Goal: Manage account settings

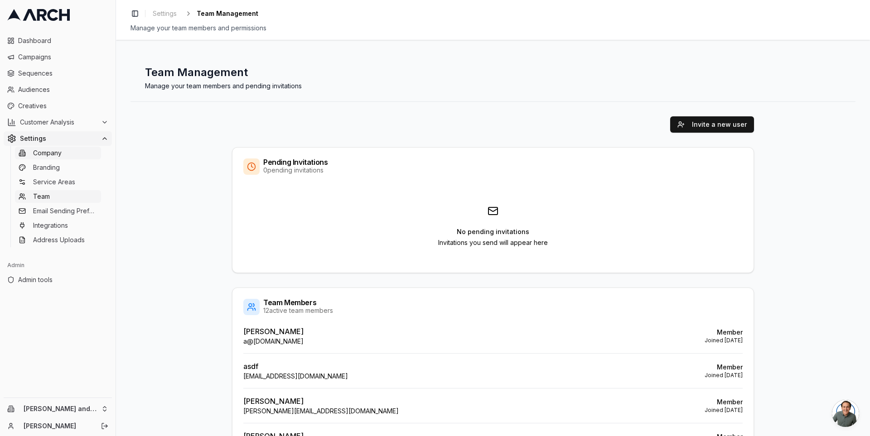
click at [74, 157] on link "Company" at bounding box center [58, 153] width 86 height 13
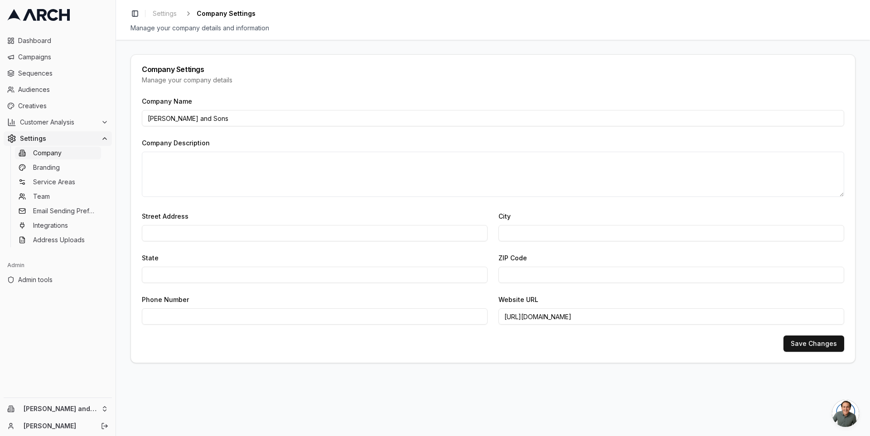
click at [122, 179] on div "Company Settings Manage your company details Company Name Oliver and Sons Compa…" at bounding box center [493, 238] width 754 height 396
click at [105, 424] on icon "Log out" at bounding box center [104, 426] width 7 height 7
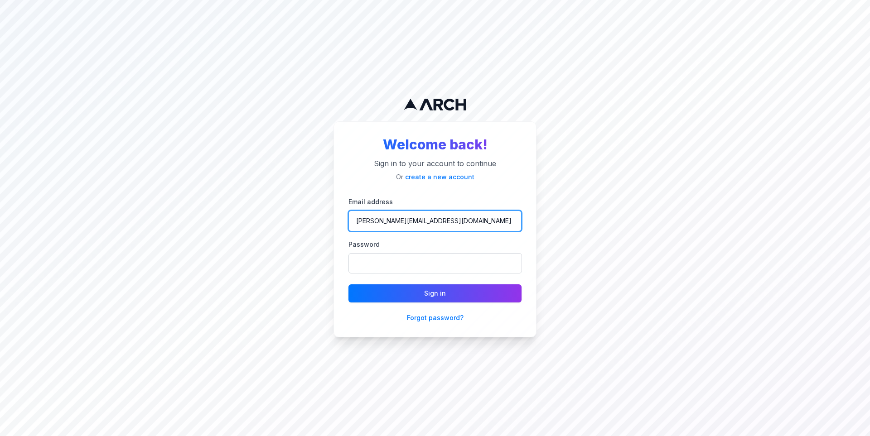
click at [411, 222] on input "[PERSON_NAME][EMAIL_ADDRESS][DOMAIN_NAME]" at bounding box center [434, 221] width 173 height 21
type input "[PERSON_NAME][EMAIL_ADDRESS][DOMAIN_NAME]"
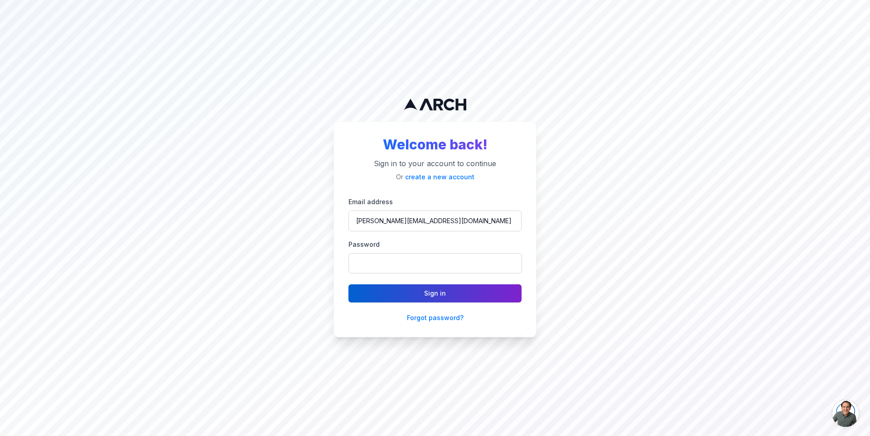
click at [439, 289] on button "Sign in" at bounding box center [434, 293] width 173 height 18
